Goal: Find specific fact: Find specific fact

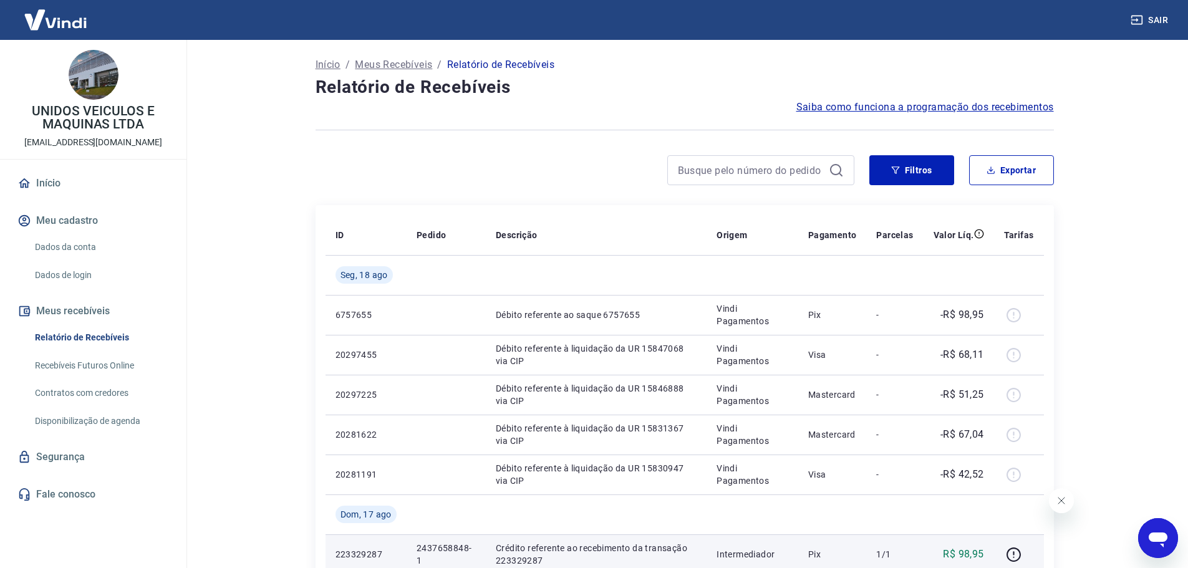
click at [424, 541] on td "2437658848-1" at bounding box center [446, 554] width 79 height 40
click at [424, 544] on p "2437658848-1" at bounding box center [445, 554] width 59 height 25
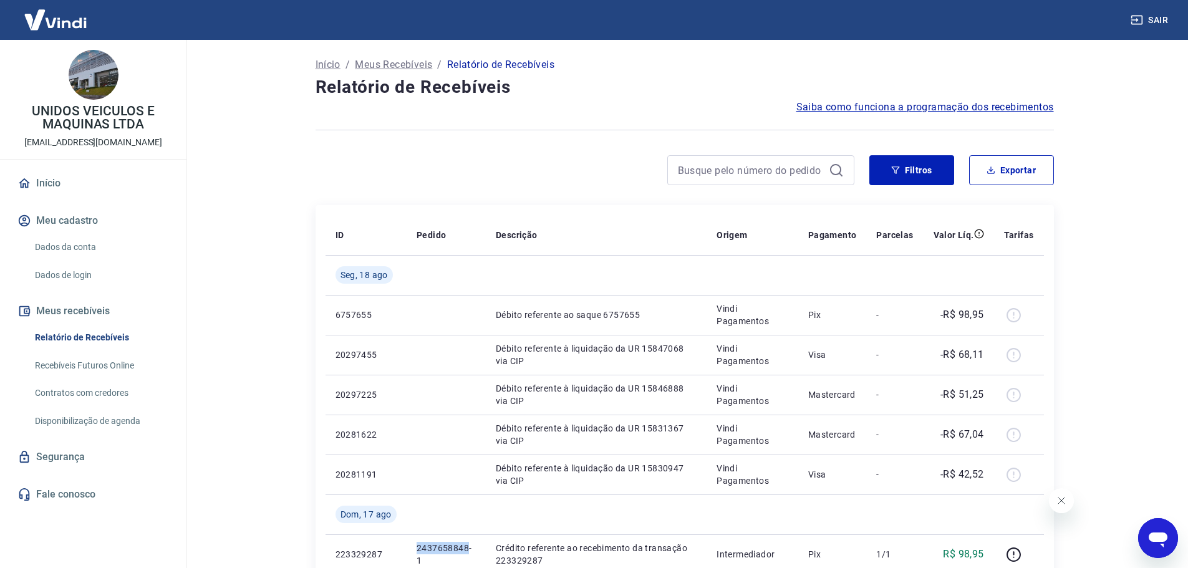
copy p "2437658848"
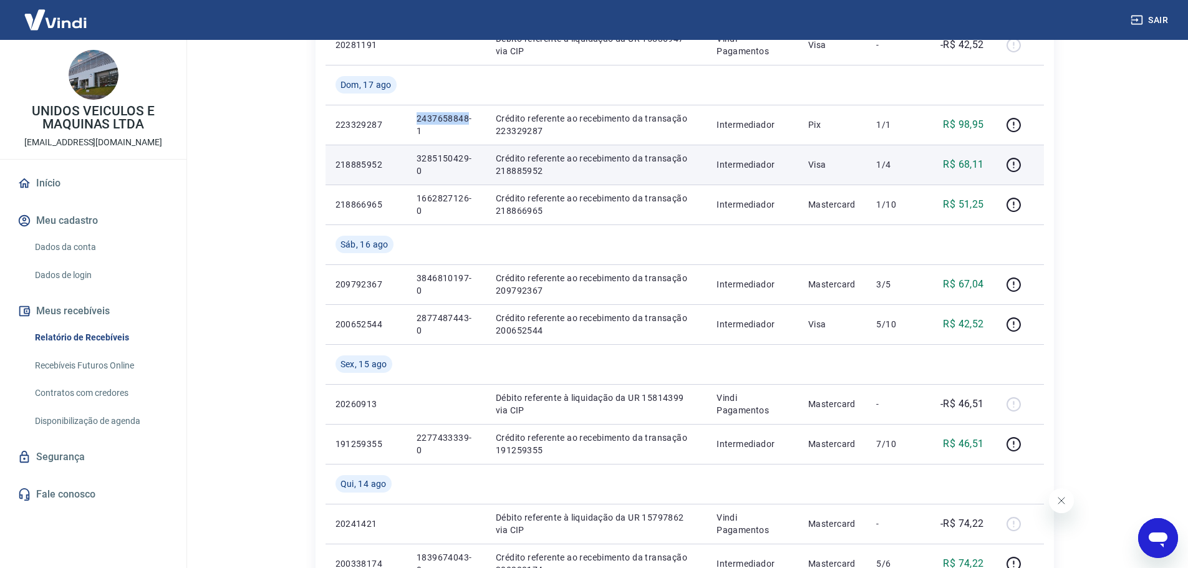
scroll to position [436, 0]
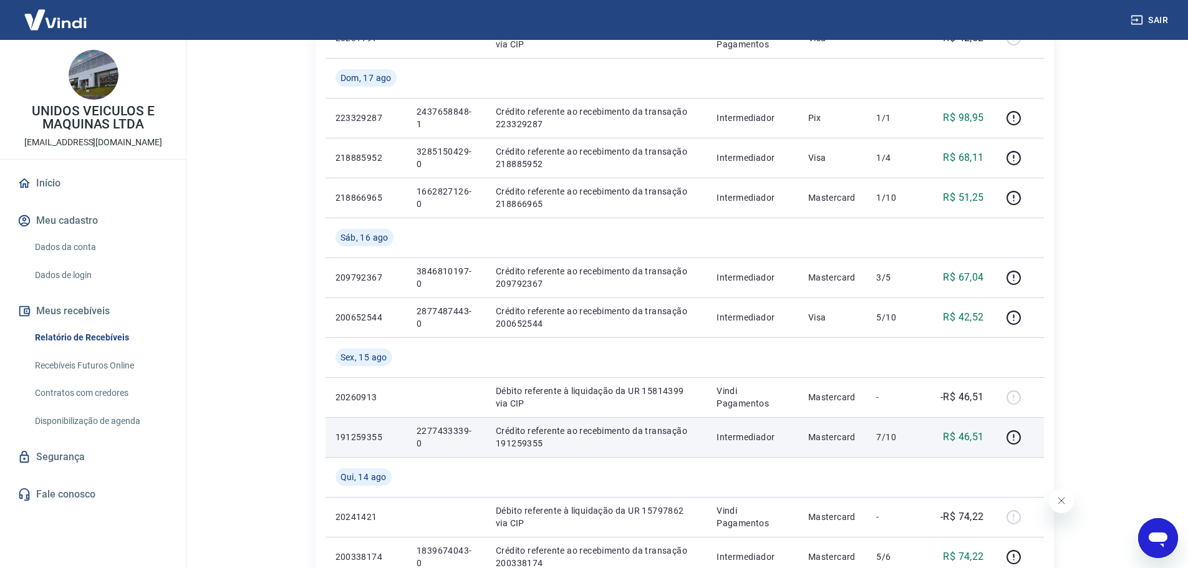
click at [445, 431] on p "2277433339-0" at bounding box center [445, 437] width 59 height 25
copy p "2277433339"
